Goal: Task Accomplishment & Management: Manage account settings

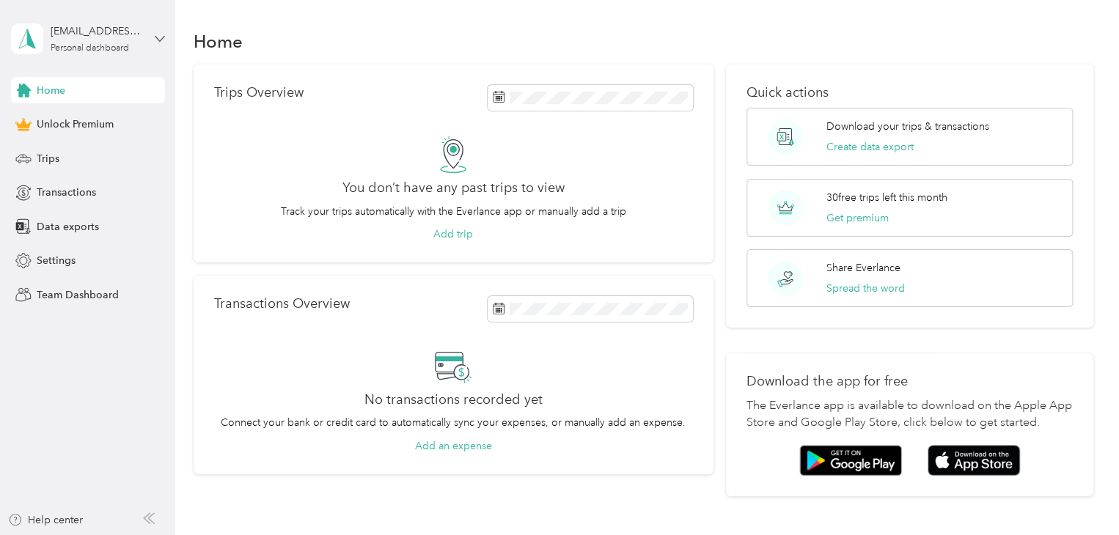
click at [159, 37] on icon at bounding box center [160, 39] width 10 height 10
click at [57, 113] on div "Log out" at bounding box center [51, 112] width 56 height 15
